Goal: Task Accomplishment & Management: Manage account settings

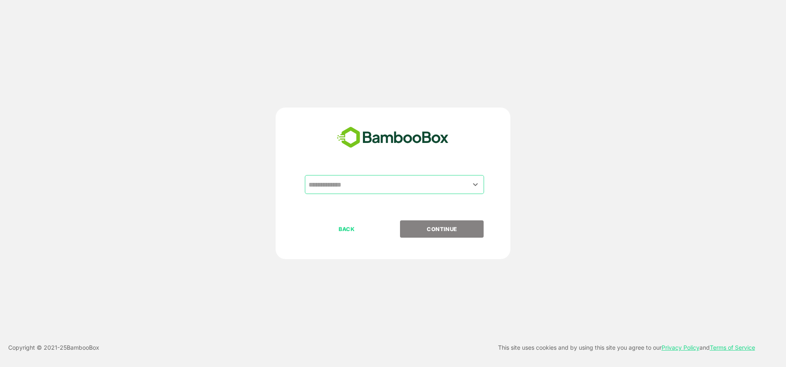
click at [357, 188] on input "text" at bounding box center [395, 185] width 176 height 16
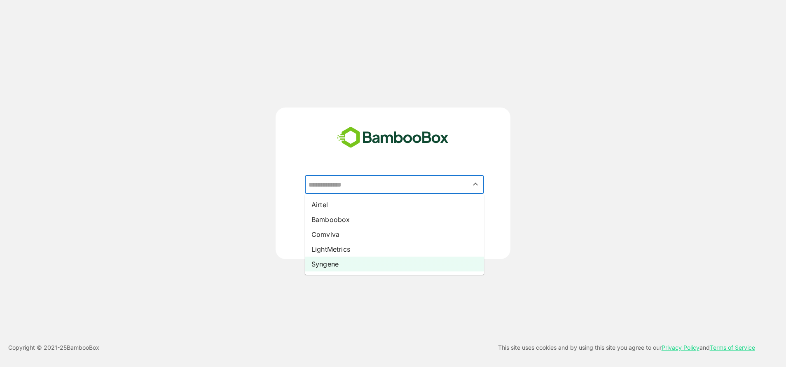
click at [340, 261] on li "Syngene" at bounding box center [394, 264] width 179 height 15
type input "*******"
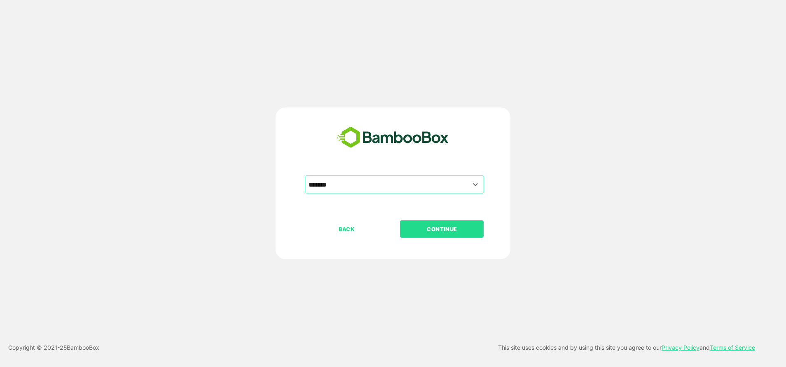
click at [445, 235] on button "CONTINUE" at bounding box center [442, 229] width 84 height 17
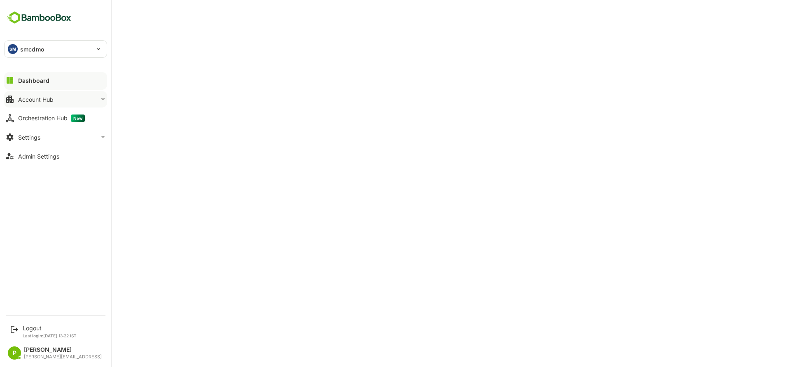
click at [49, 97] on div "Account Hub" at bounding box center [35, 99] width 35 height 7
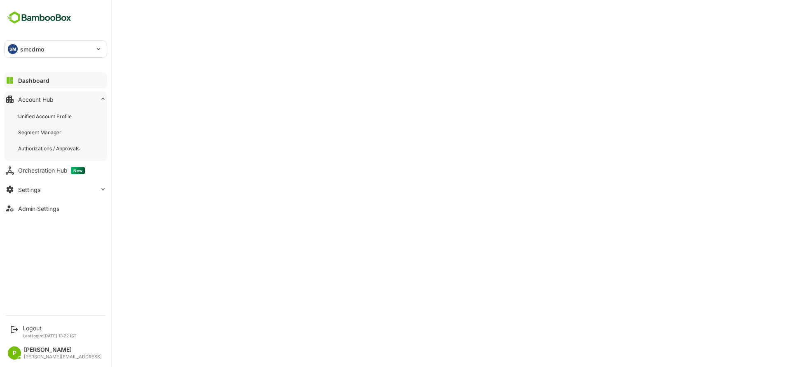
click at [52, 100] on div "Account Hub" at bounding box center [35, 99] width 35 height 7
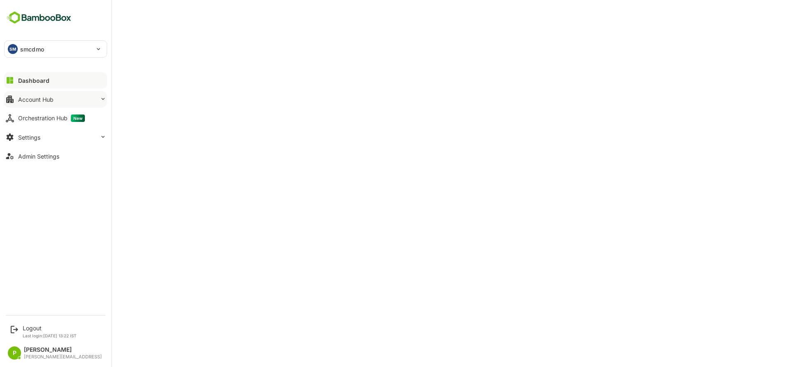
click at [52, 100] on div "Account Hub" at bounding box center [35, 99] width 35 height 7
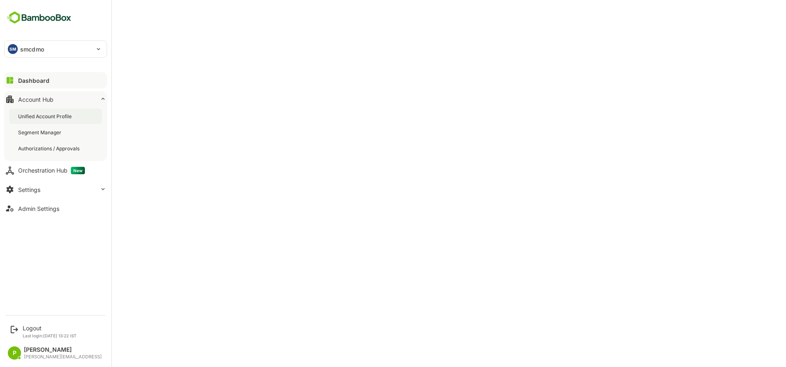
click at [56, 117] on div "Unified Account Profile" at bounding box center [45, 116] width 55 height 7
click at [67, 52] on div "SM smcdmo" at bounding box center [51, 49] width 92 height 16
click at [56, 88] on li "LM lmcdmo" at bounding box center [56, 91] width 103 height 18
click at [38, 327] on div "Logout" at bounding box center [50, 328] width 54 height 7
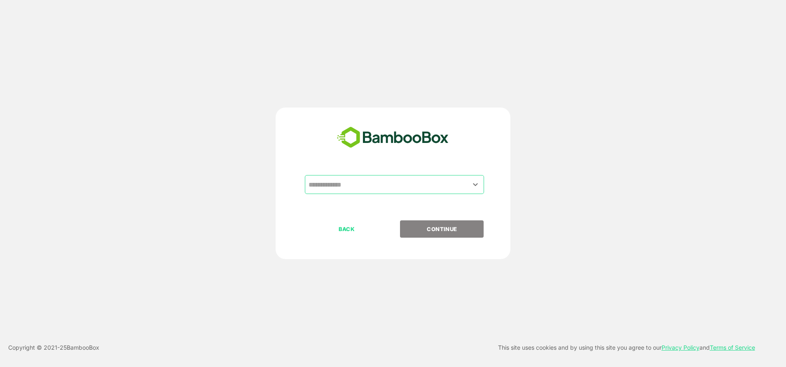
click at [361, 166] on div "​ BACK CONTINUE" at bounding box center [393, 184] width 235 height 152
click at [359, 191] on input "text" at bounding box center [395, 185] width 176 height 16
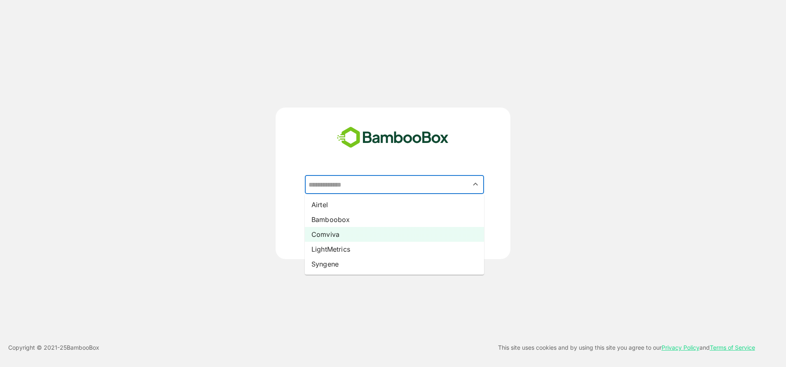
click at [333, 236] on li "Comviva" at bounding box center [394, 234] width 179 height 15
type input "*******"
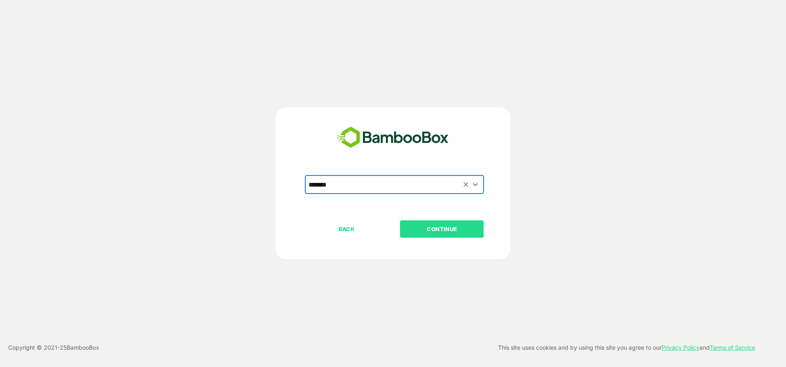
click at [471, 229] on p "CONTINUE" at bounding box center [442, 229] width 82 height 9
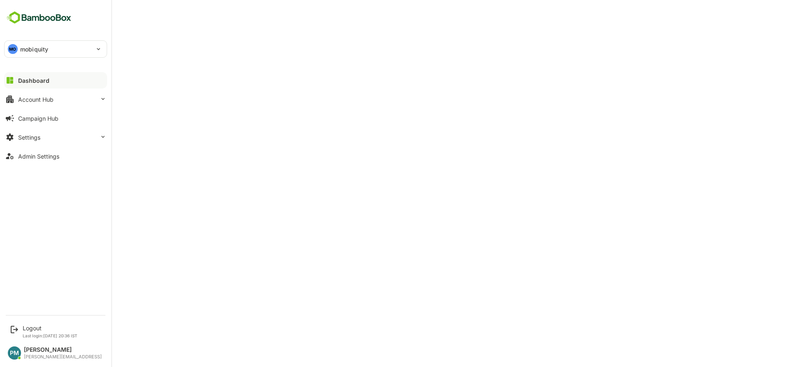
click at [19, 50] on div "MO mobiquity" at bounding box center [51, 49] width 92 height 16
click at [42, 119] on li "BL bluemarbleb2b" at bounding box center [56, 111] width 103 height 18
click at [66, 55] on div "BL bluemarbleb2b" at bounding box center [51, 49] width 92 height 16
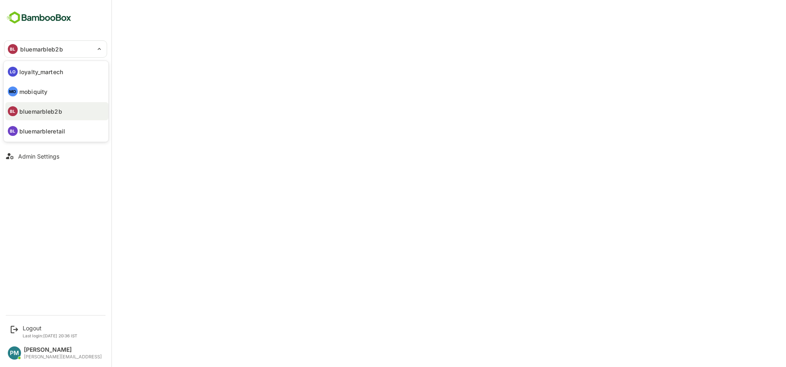
click at [68, 129] on li "BL bluemarbleretail" at bounding box center [56, 131] width 103 height 18
type input "**********"
